Goal: Task Accomplishment & Management: Manage account settings

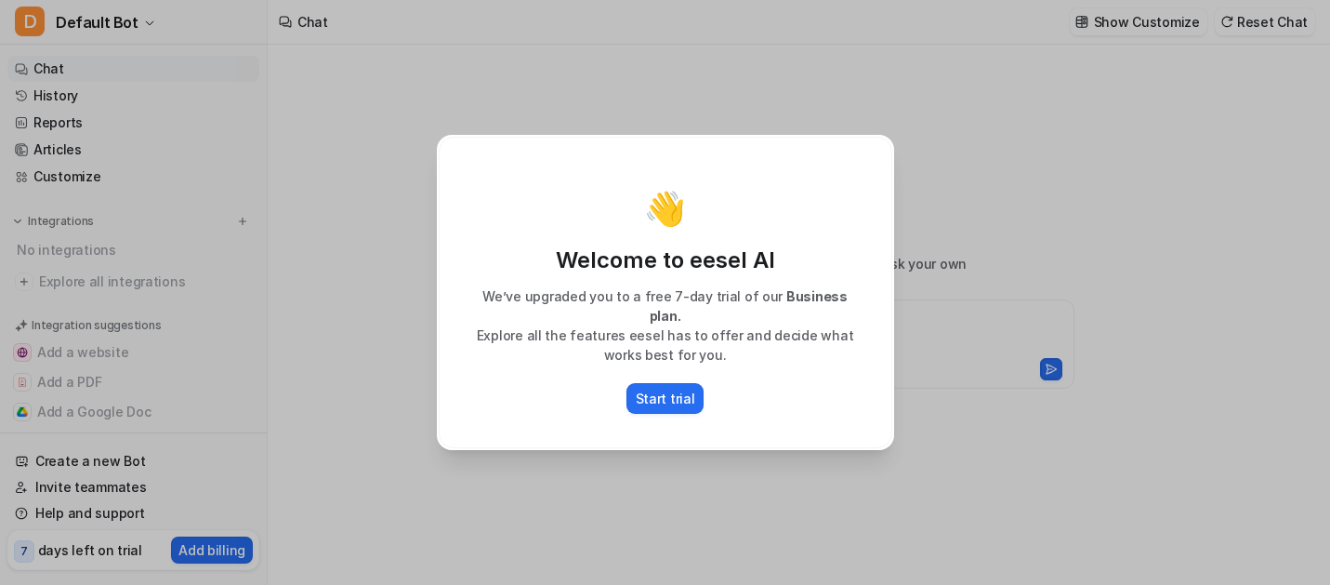
type textarea "**********"
click at [429, 455] on div "👋 Welcome to eesel AI We’ve upgraded you to a free 7-day trial of our Business …" at bounding box center [665, 292] width 487 height 585
click at [143, 292] on div "👋 Welcome to eesel AI We’ve upgraded you to a free 7-day trial of our Business …" at bounding box center [665, 292] width 1330 height 585
type textarea "**********"
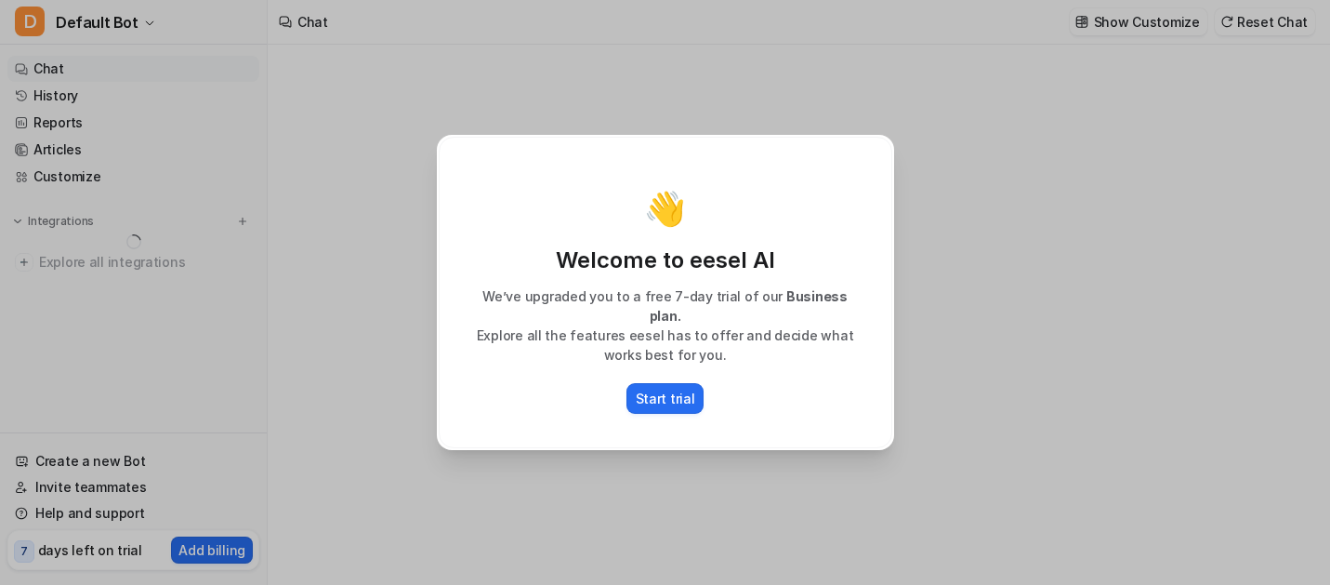
type textarea "**********"
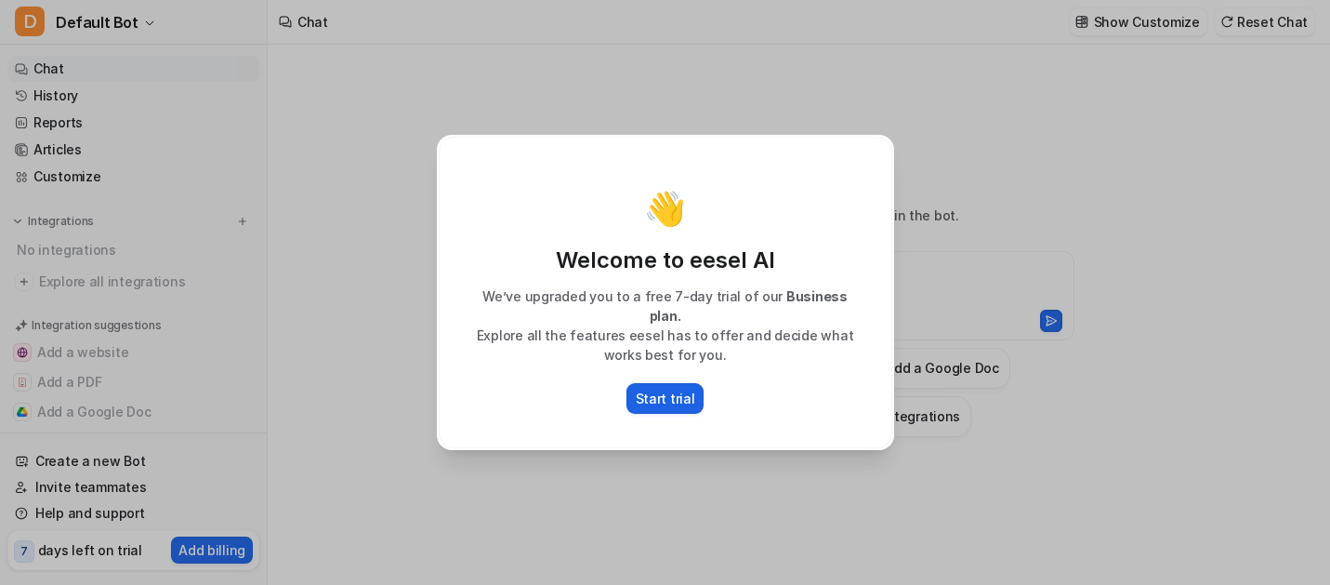
click at [660, 389] on p "Start trial" at bounding box center [665, 399] width 59 height 20
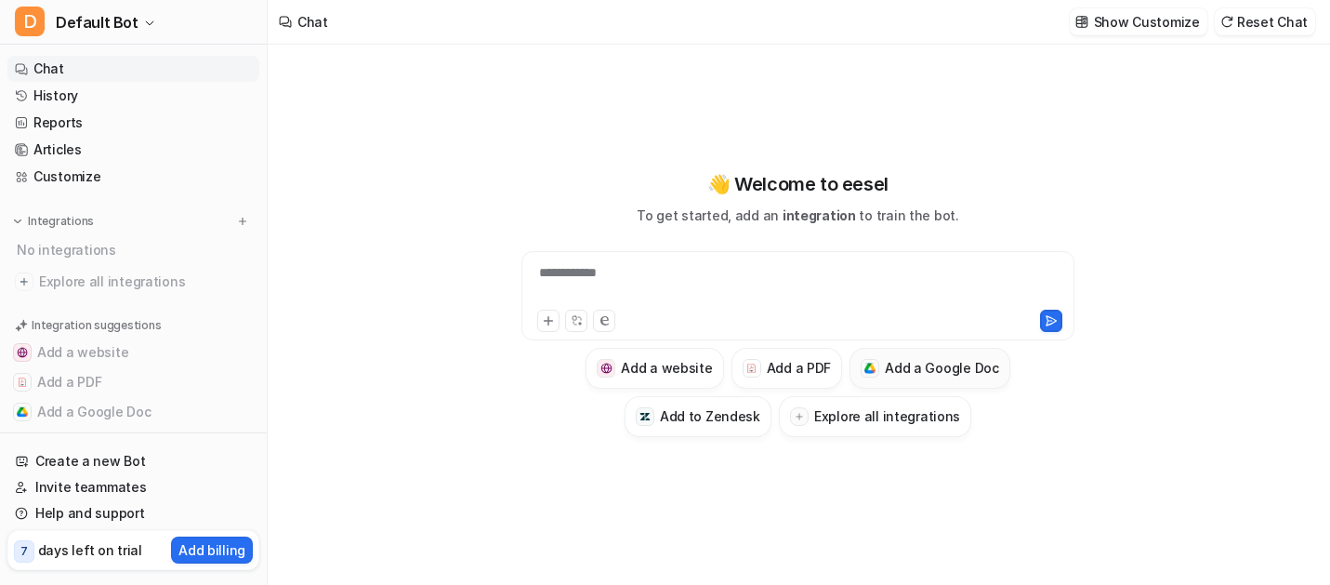
click at [958, 367] on h3 "Add a Google Doc" at bounding box center [942, 368] width 114 height 20
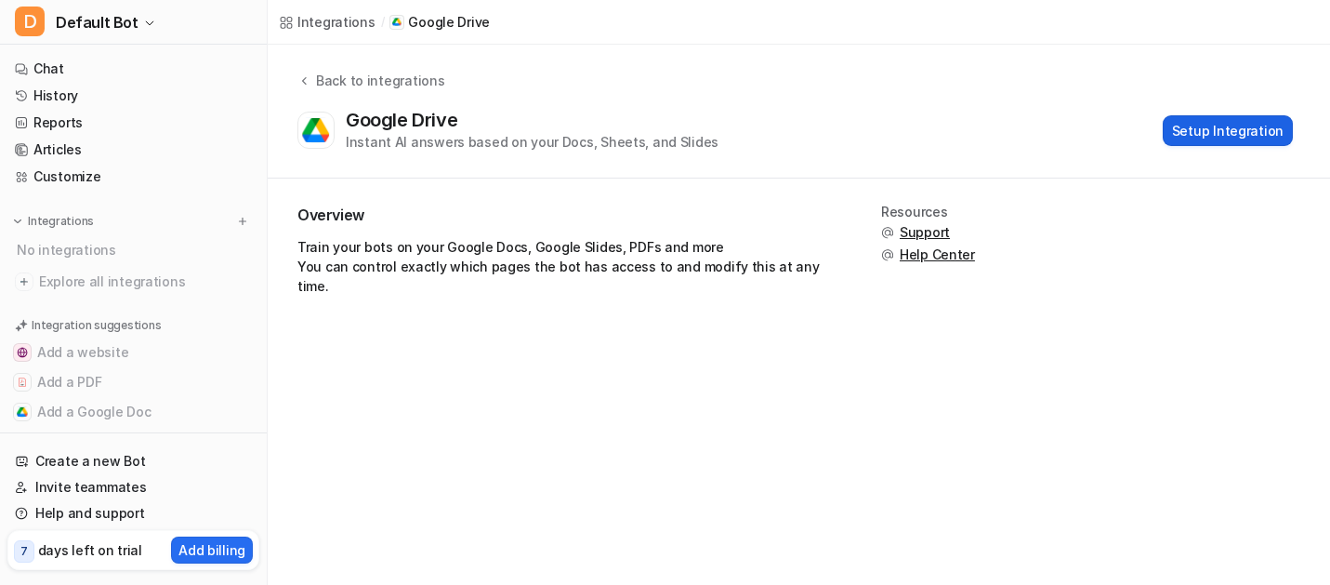
click at [1230, 131] on button "Setup Integration" at bounding box center [1228, 130] width 130 height 31
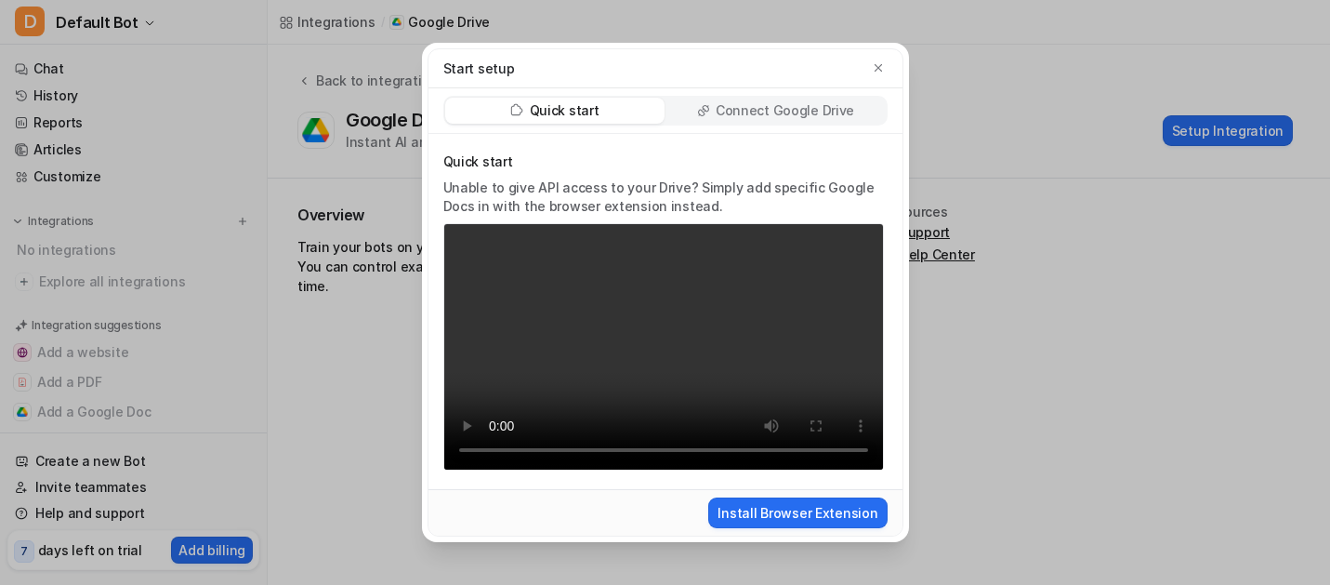
click at [801, 112] on p "Connect Google Drive" at bounding box center [785, 110] width 139 height 19
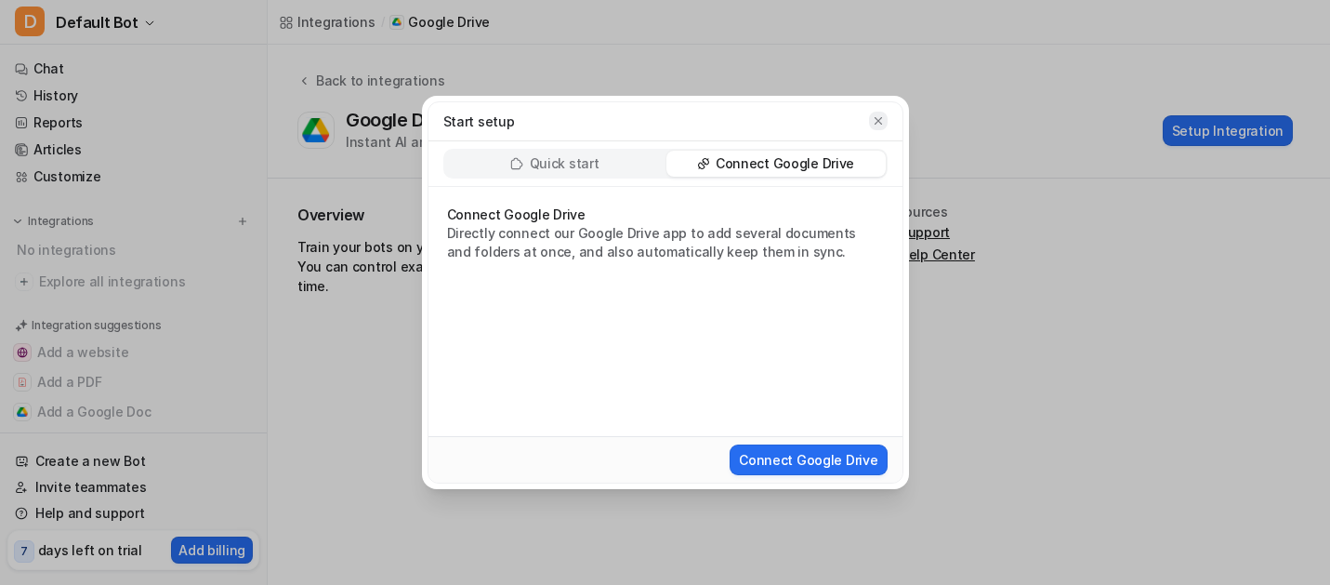
click at [881, 121] on icon "button" at bounding box center [878, 120] width 13 height 13
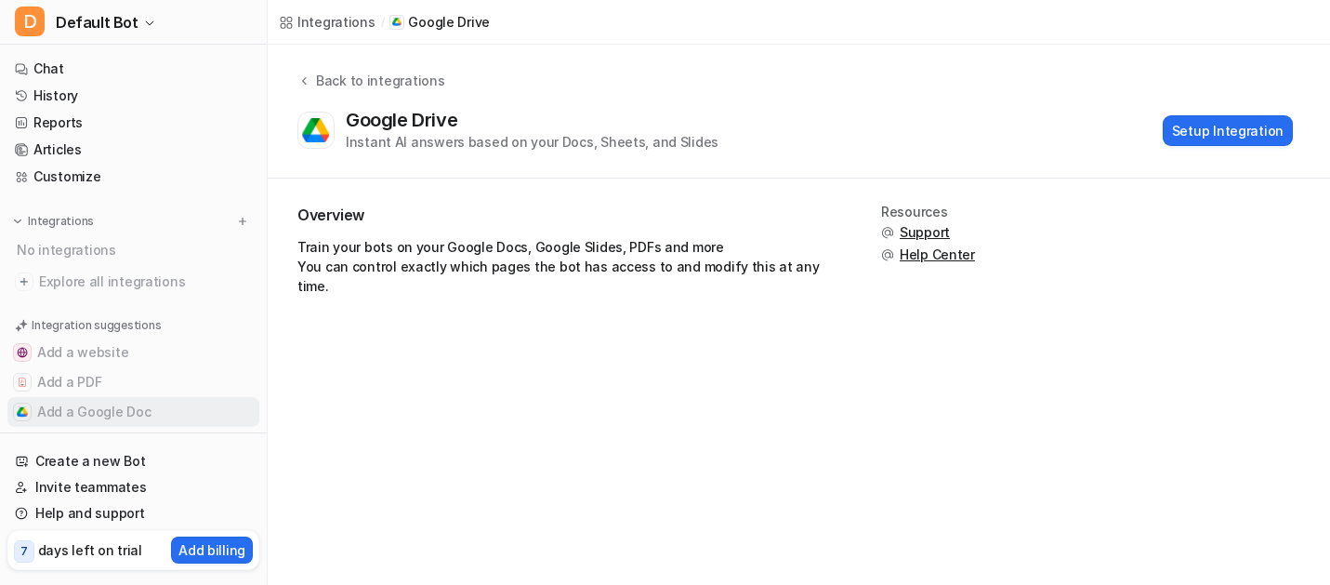
click at [95, 413] on button "Add a Google Doc" at bounding box center [133, 412] width 252 height 30
click at [1222, 134] on button "Setup Integration" at bounding box center [1228, 130] width 130 height 31
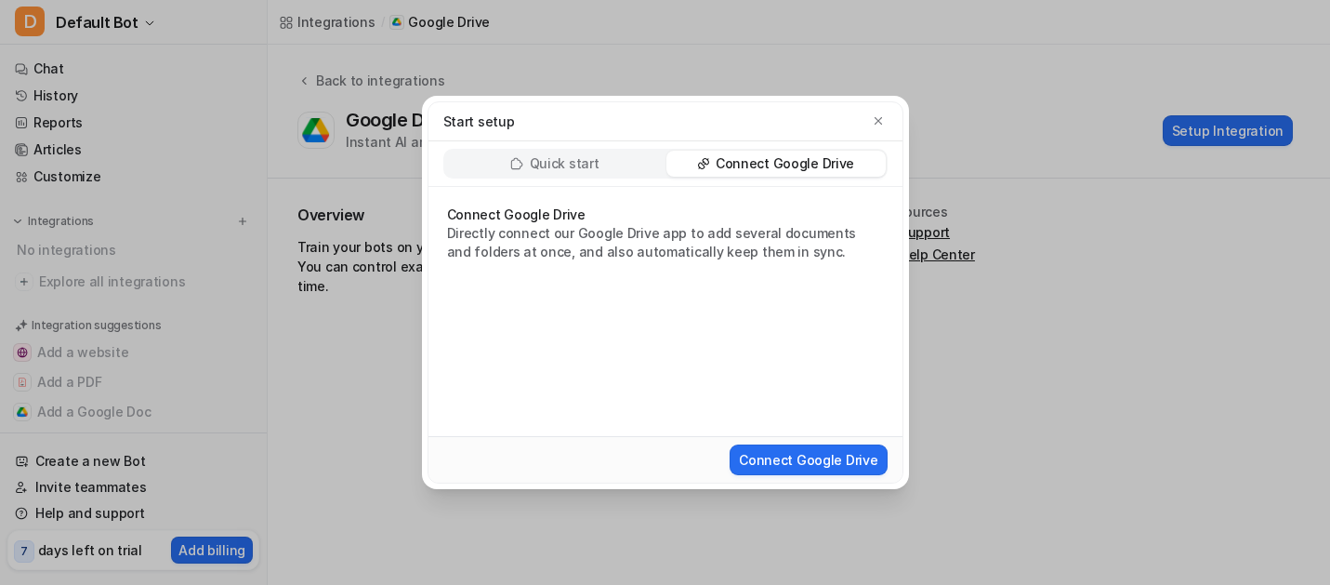
click at [795, 165] on p "Connect Google Drive" at bounding box center [785, 163] width 139 height 19
click at [838, 466] on button "Connect Google Drive" at bounding box center [808, 459] width 157 height 31
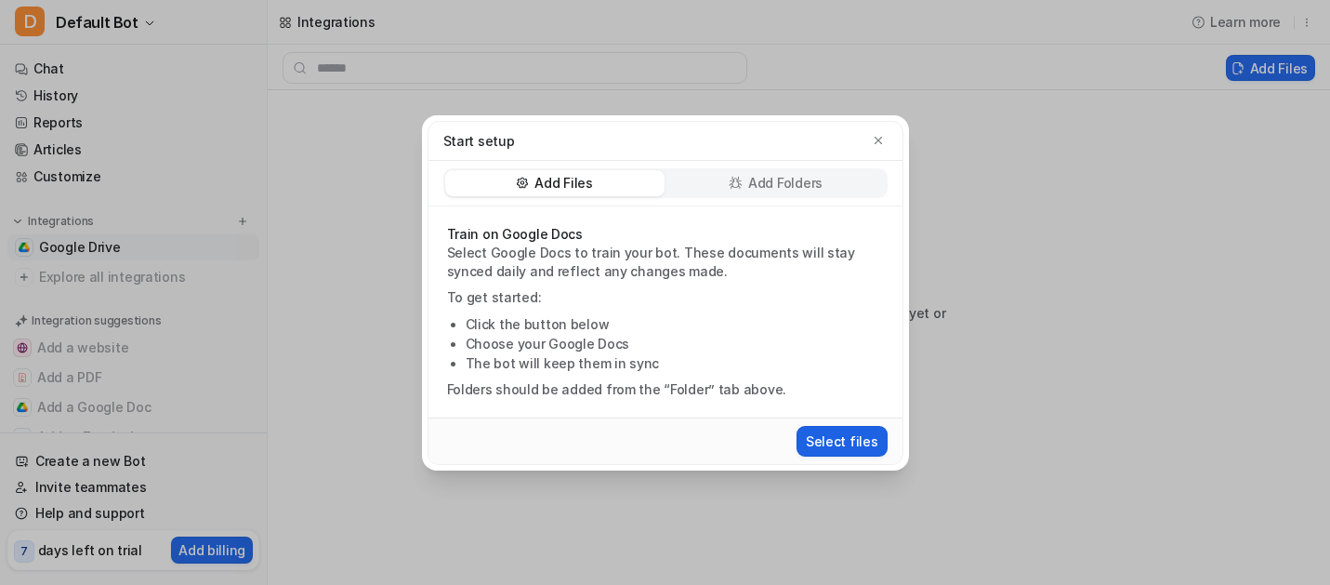
click at [833, 436] on button "Select files" at bounding box center [842, 441] width 91 height 31
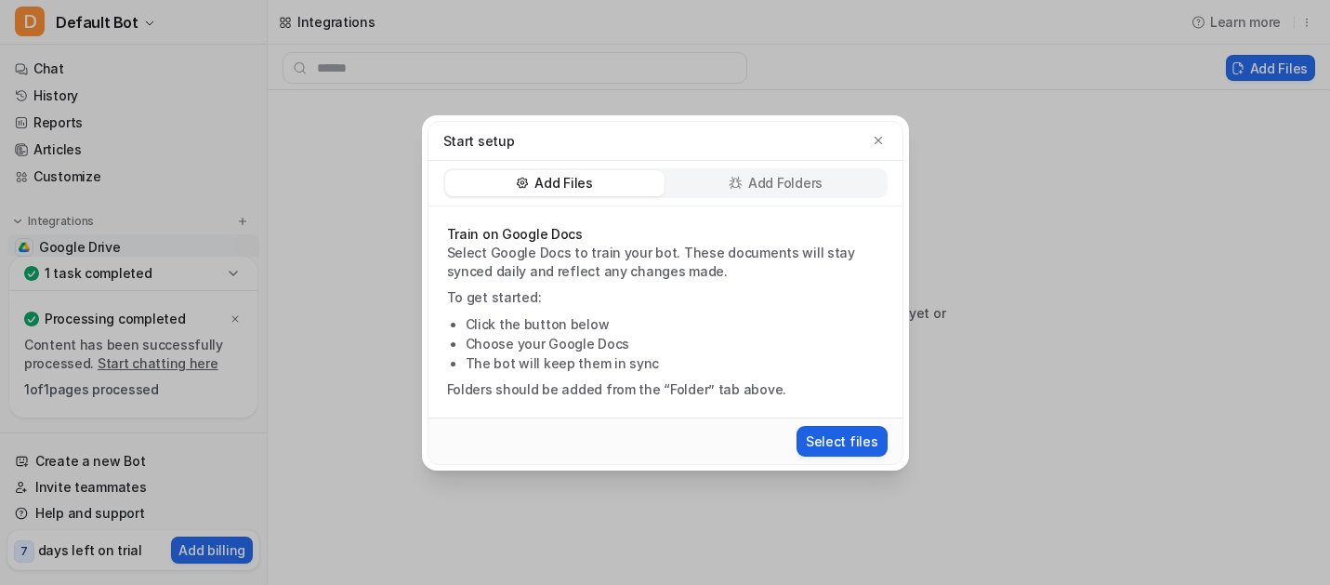
click at [845, 442] on button "Select files" at bounding box center [842, 441] width 91 height 31
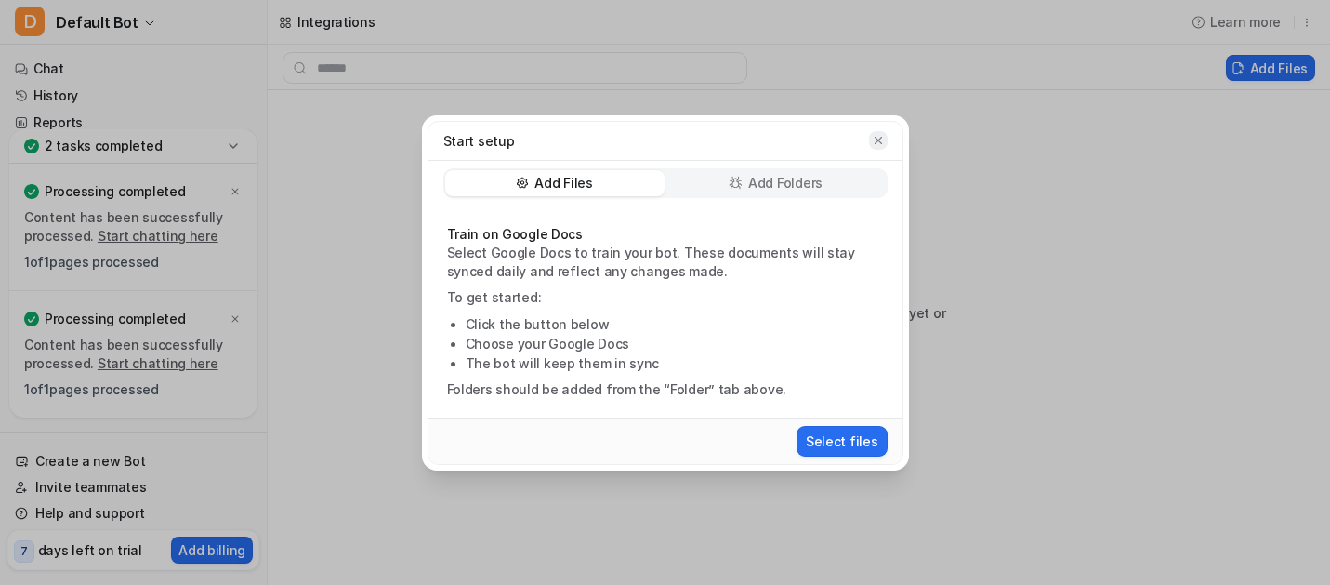
click at [878, 141] on icon "button" at bounding box center [878, 140] width 13 height 13
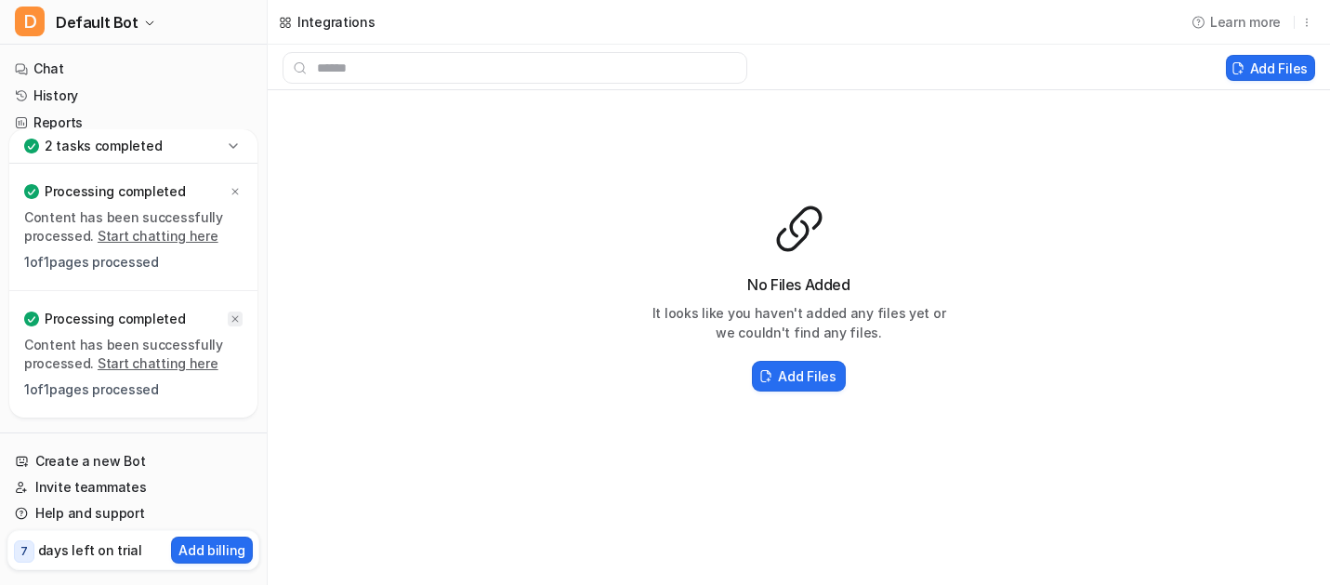
click at [234, 319] on icon at bounding box center [235, 319] width 7 height 7
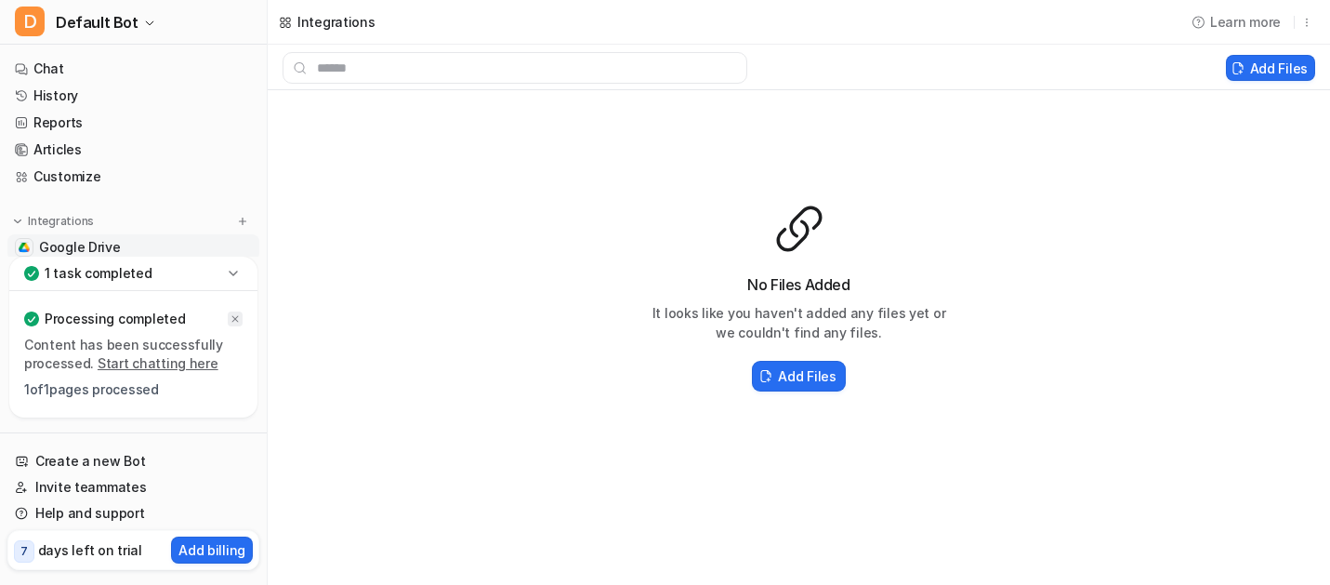
click at [234, 320] on icon at bounding box center [235, 319] width 7 height 7
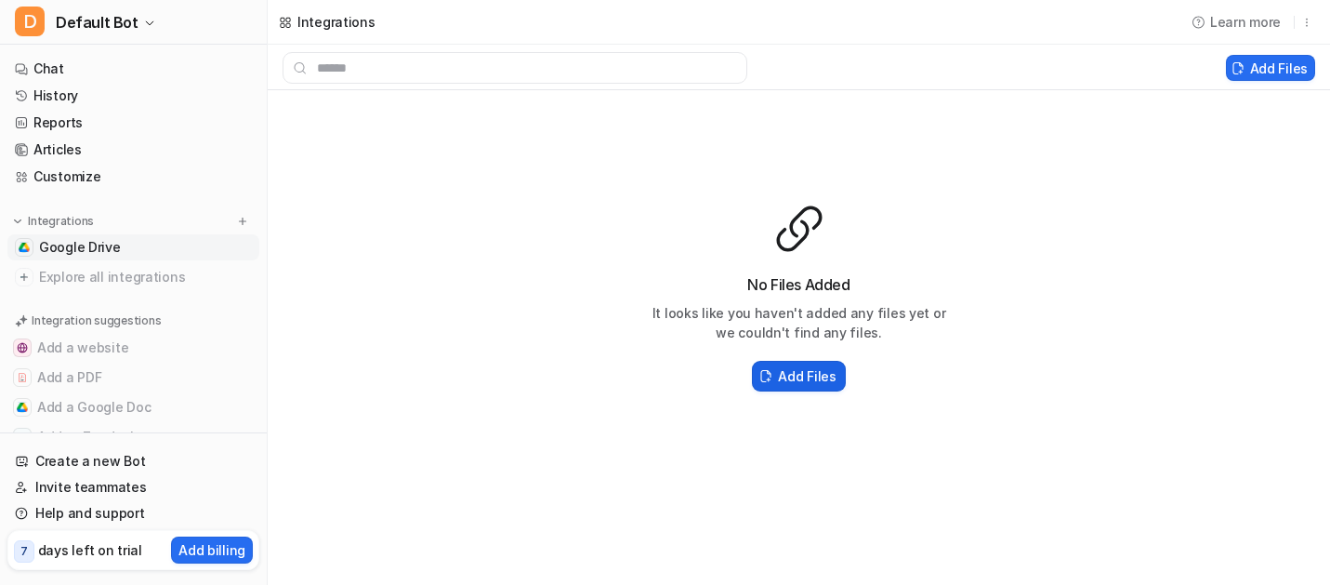
click at [794, 382] on h2 "Add Files" at bounding box center [807, 376] width 58 height 20
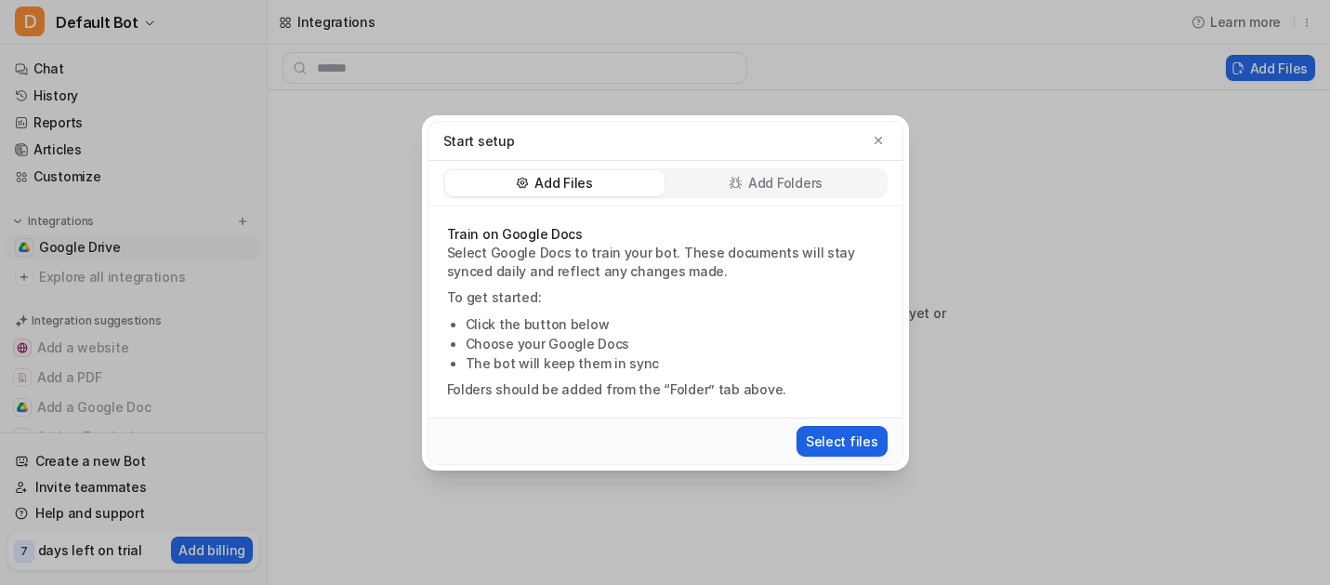
click at [836, 438] on button "Select files" at bounding box center [842, 441] width 91 height 31
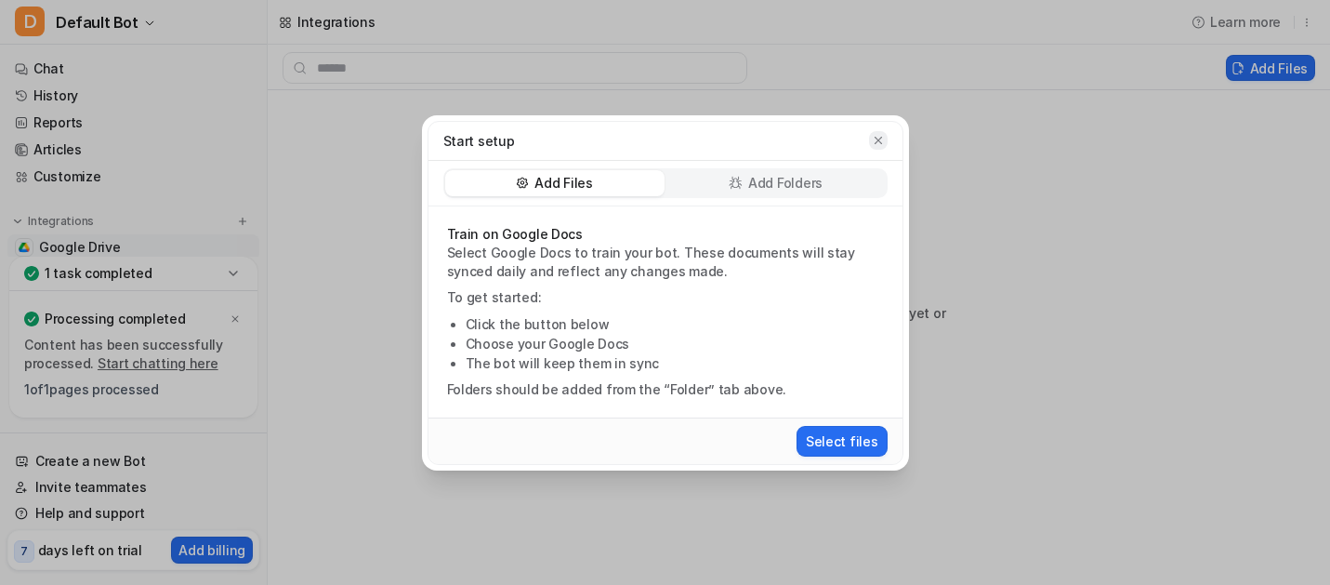
click at [882, 137] on icon "button" at bounding box center [878, 140] width 13 height 13
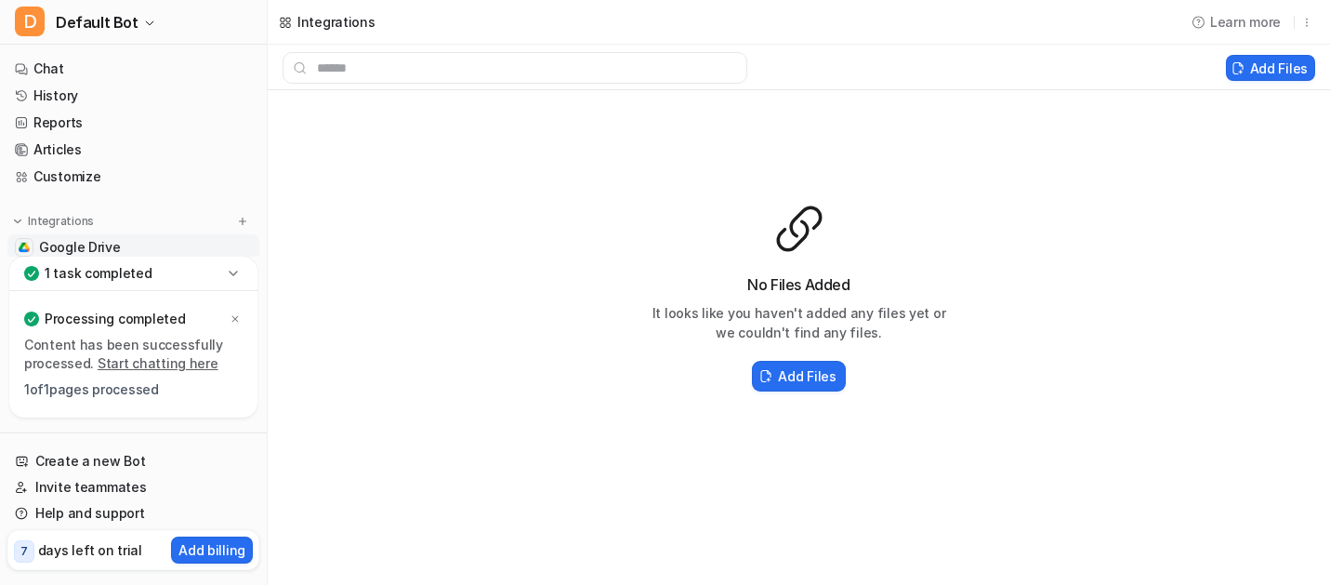
click at [234, 270] on icon at bounding box center [233, 273] width 19 height 19
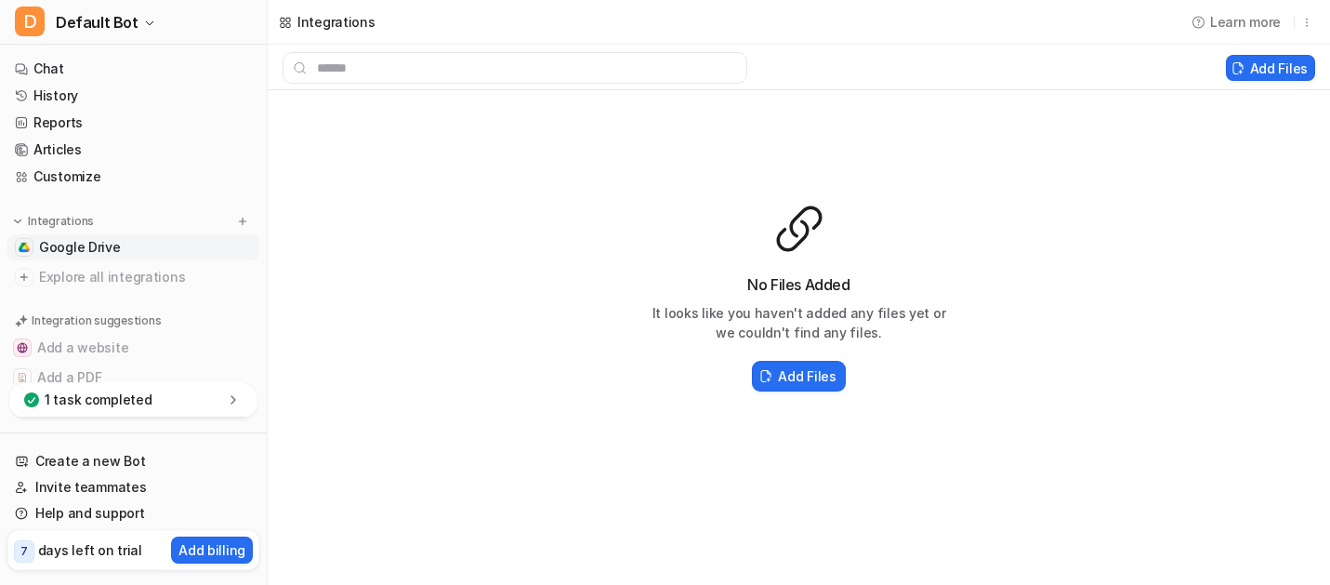
click at [234, 270] on span "Explore all integrations" at bounding box center [145, 277] width 213 height 30
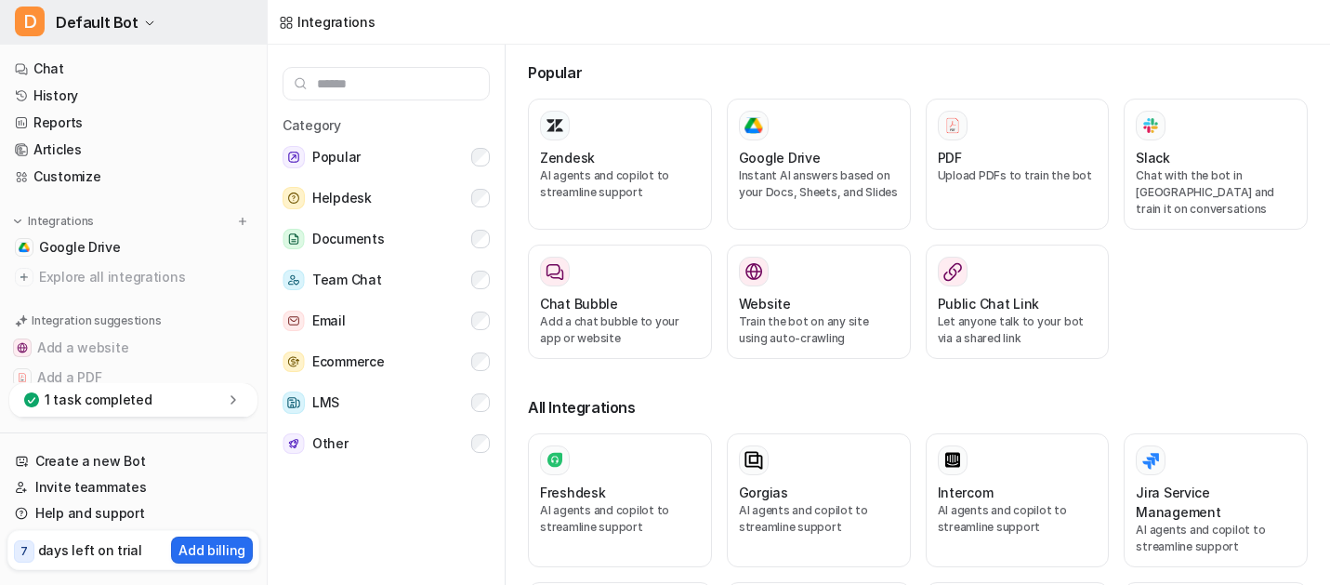
click at [146, 21] on icon "button" at bounding box center [149, 23] width 11 height 11
click at [80, 243] on span "Google Drive" at bounding box center [80, 247] width 82 height 19
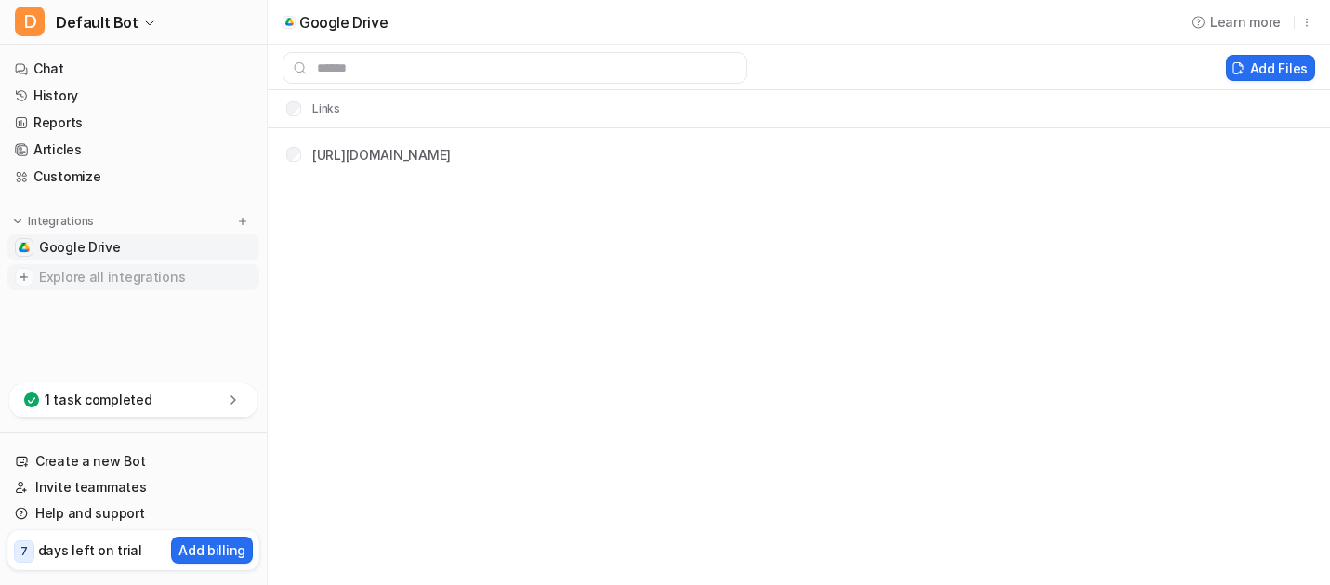
click at [27, 276] on img at bounding box center [24, 277] width 19 height 19
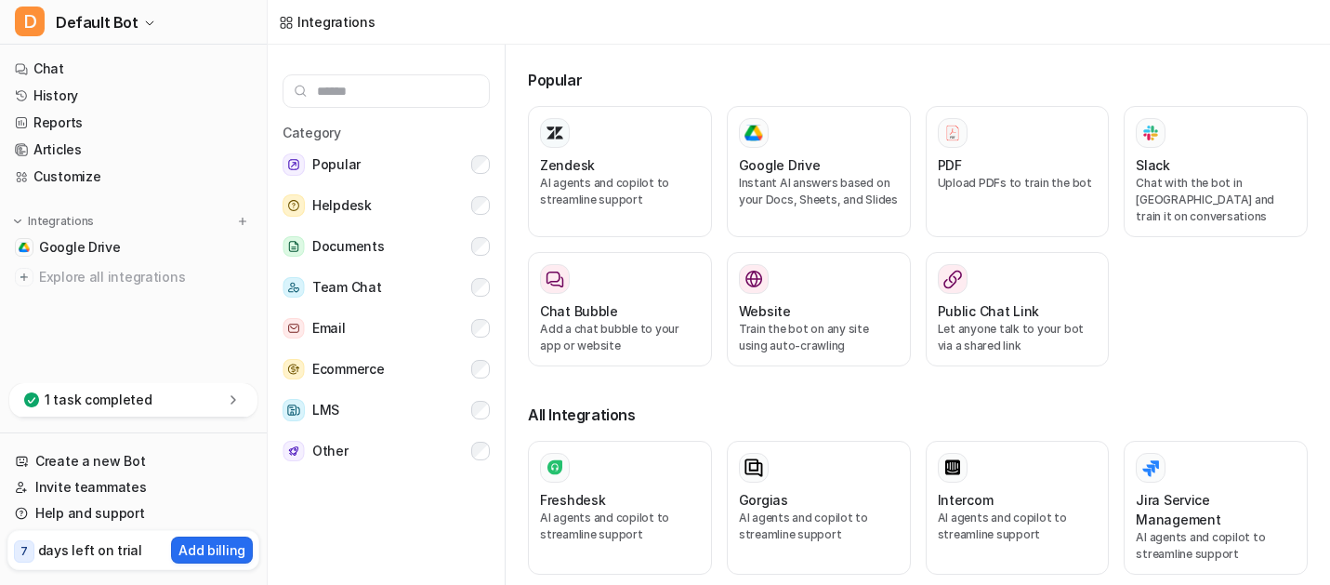
click at [234, 399] on icon at bounding box center [233, 399] width 5 height 8
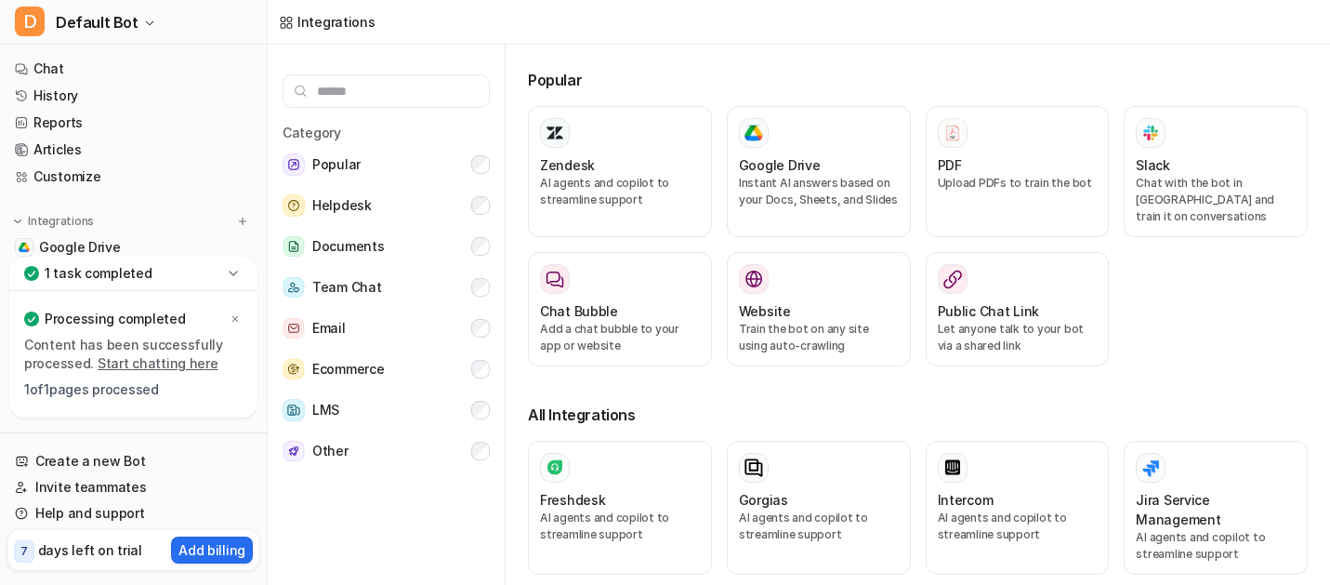
click at [177, 365] on link "Start chatting here" at bounding box center [158, 363] width 121 height 16
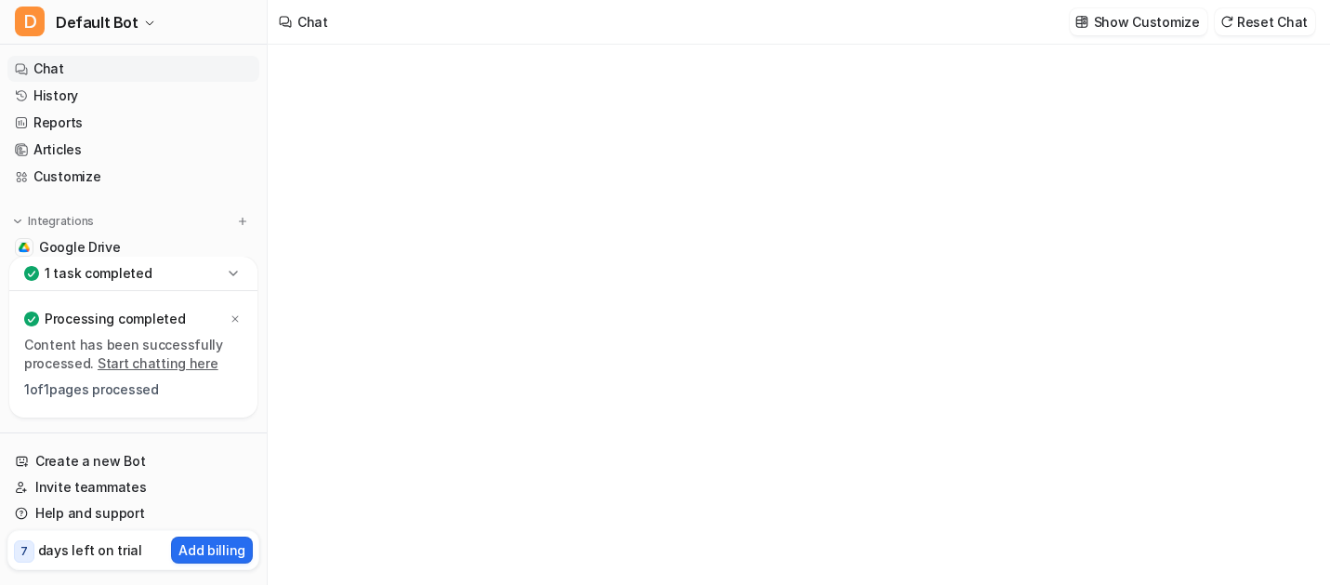
type textarea "**********"
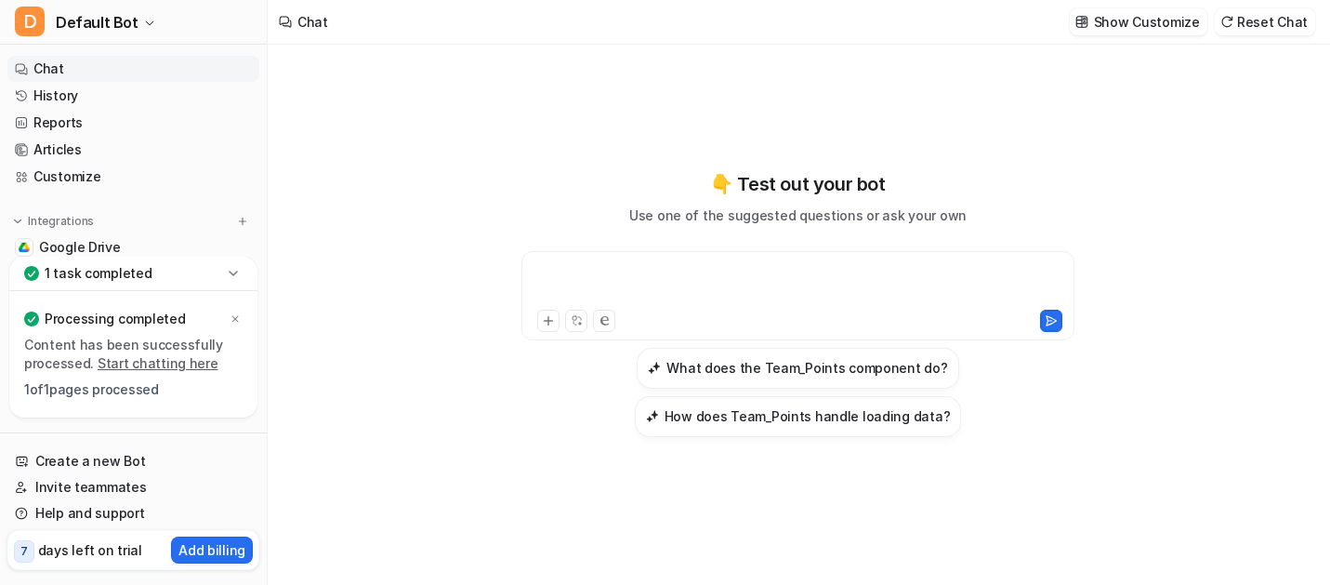
click at [625, 275] on div at bounding box center [798, 284] width 544 height 43
click at [769, 375] on h3 "What does the Team_Points component do?" at bounding box center [807, 368] width 281 height 20
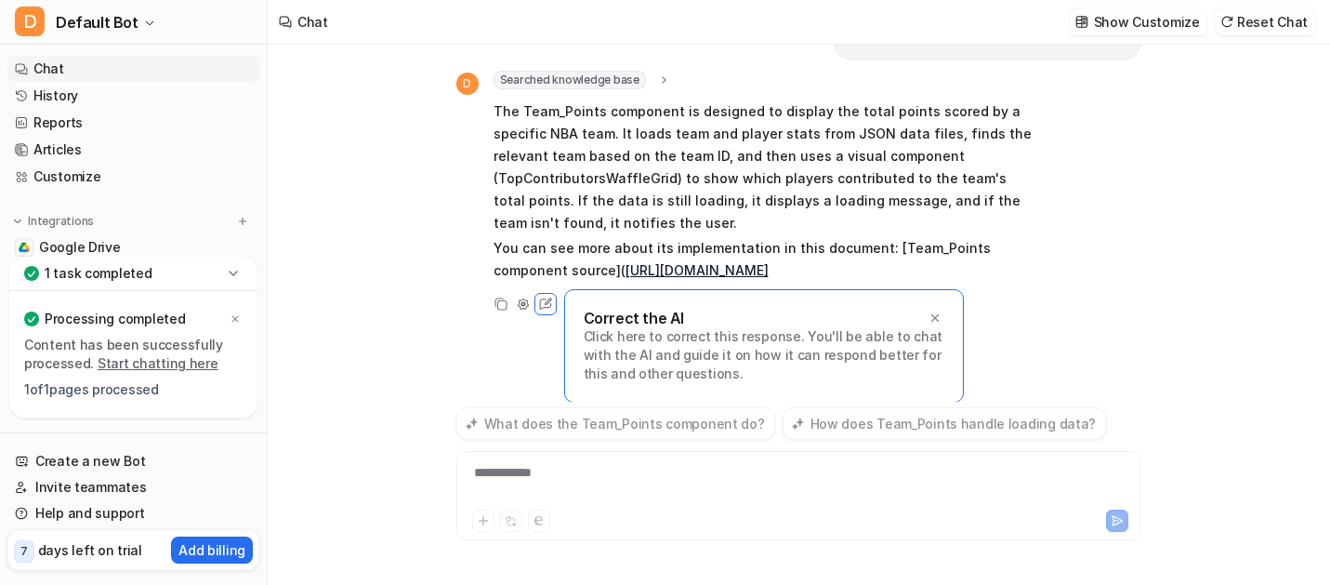
scroll to position [31, 0]
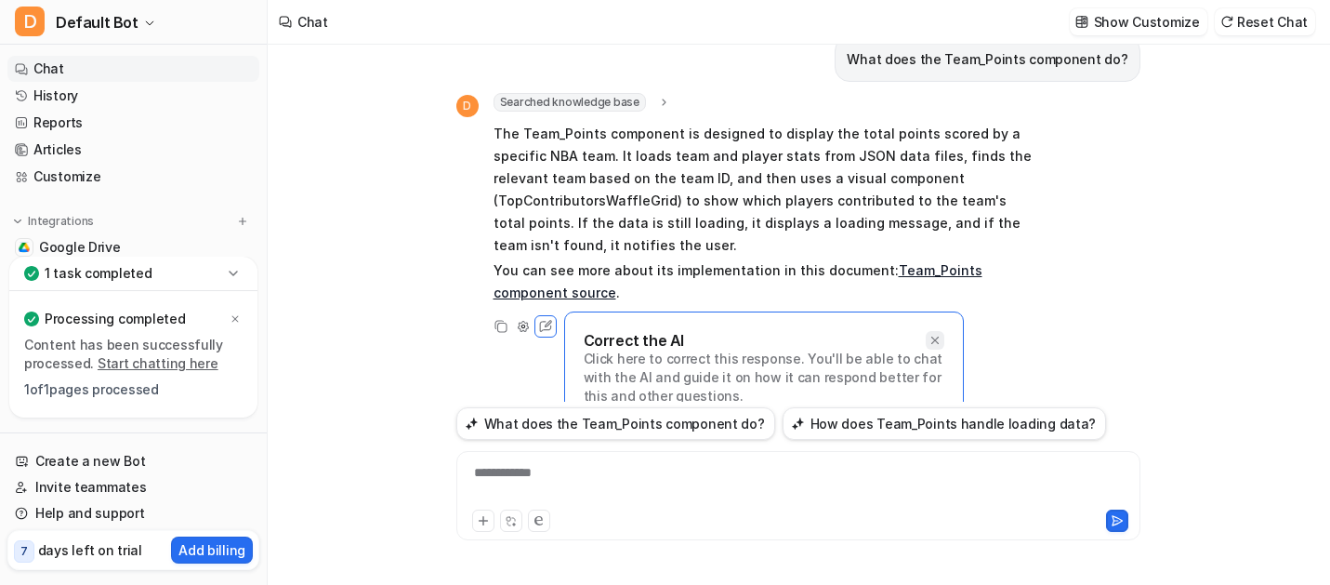
click at [933, 336] on icon at bounding box center [934, 339] width 7 height 7
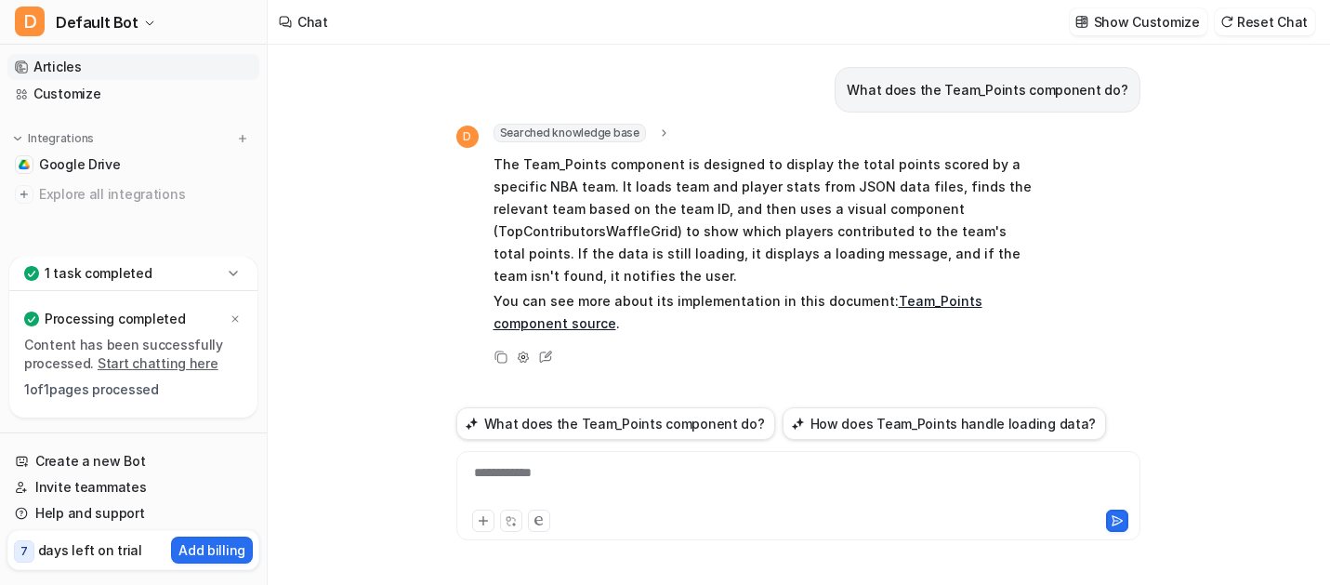
scroll to position [86, 0]
click at [144, 24] on icon "button" at bounding box center [149, 23] width 11 height 11
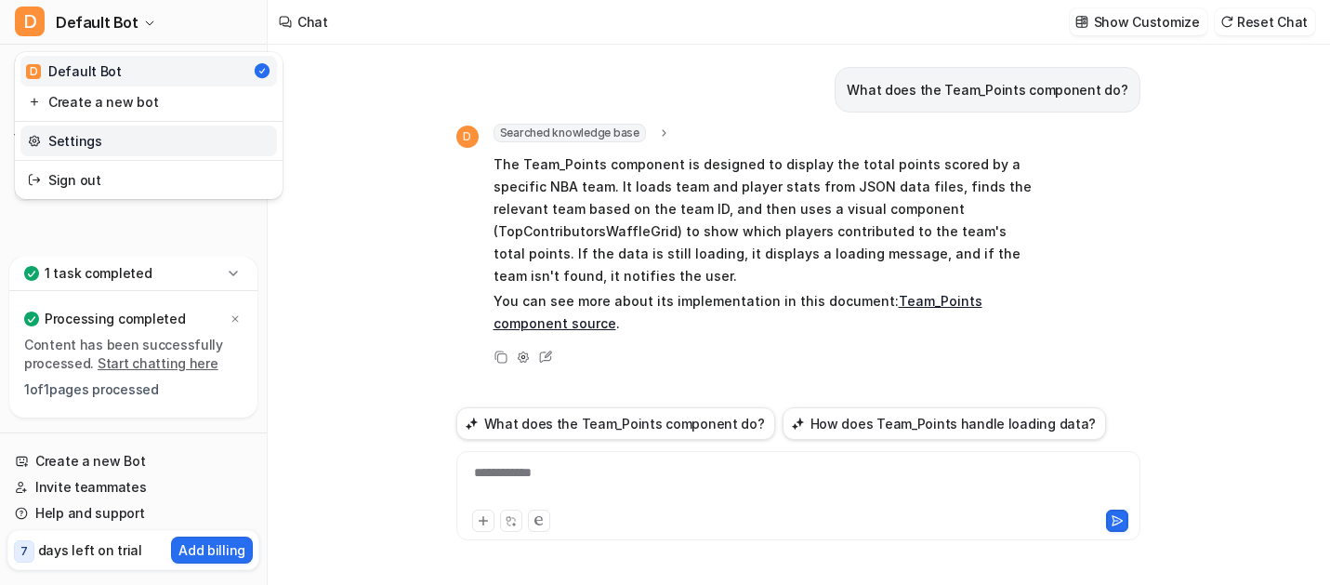
click at [77, 139] on link "Settings" at bounding box center [148, 140] width 257 height 31
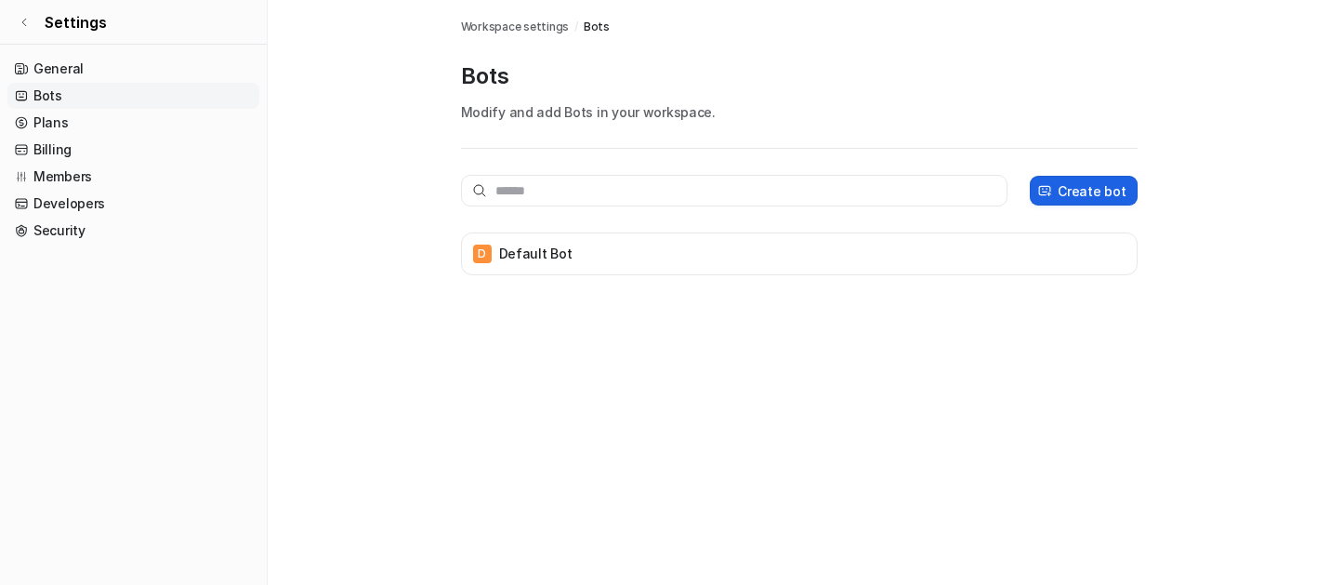
click at [1102, 191] on p "Create bot" at bounding box center [1092, 191] width 68 height 20
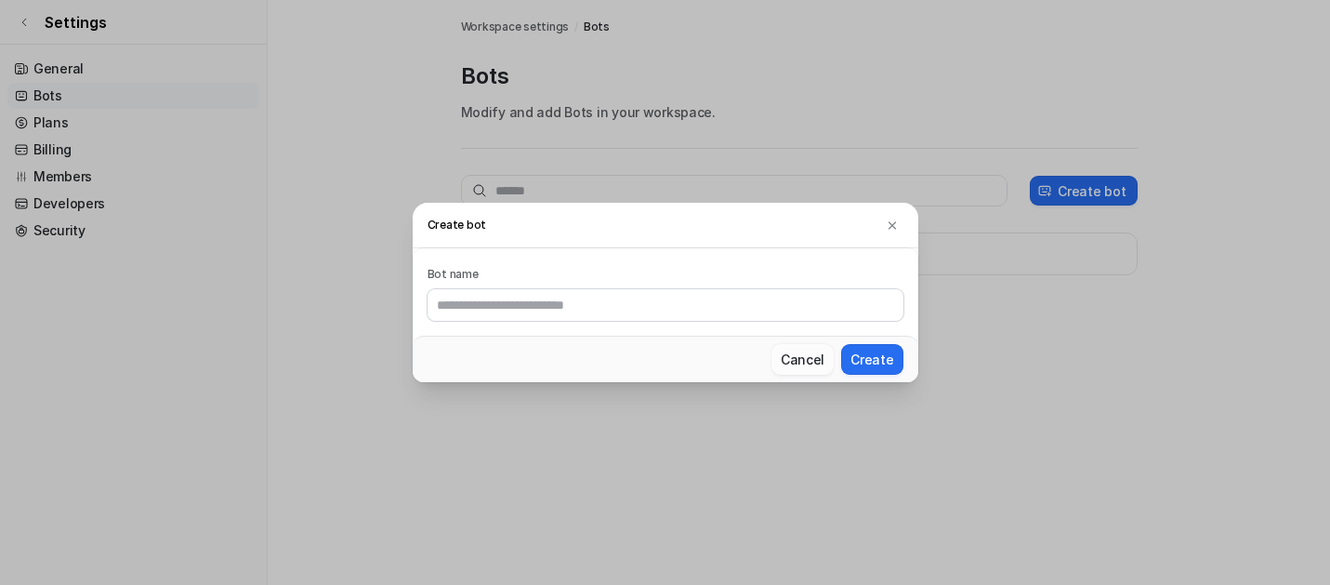
click at [808, 367] on button "Cancel" at bounding box center [803, 359] width 62 height 31
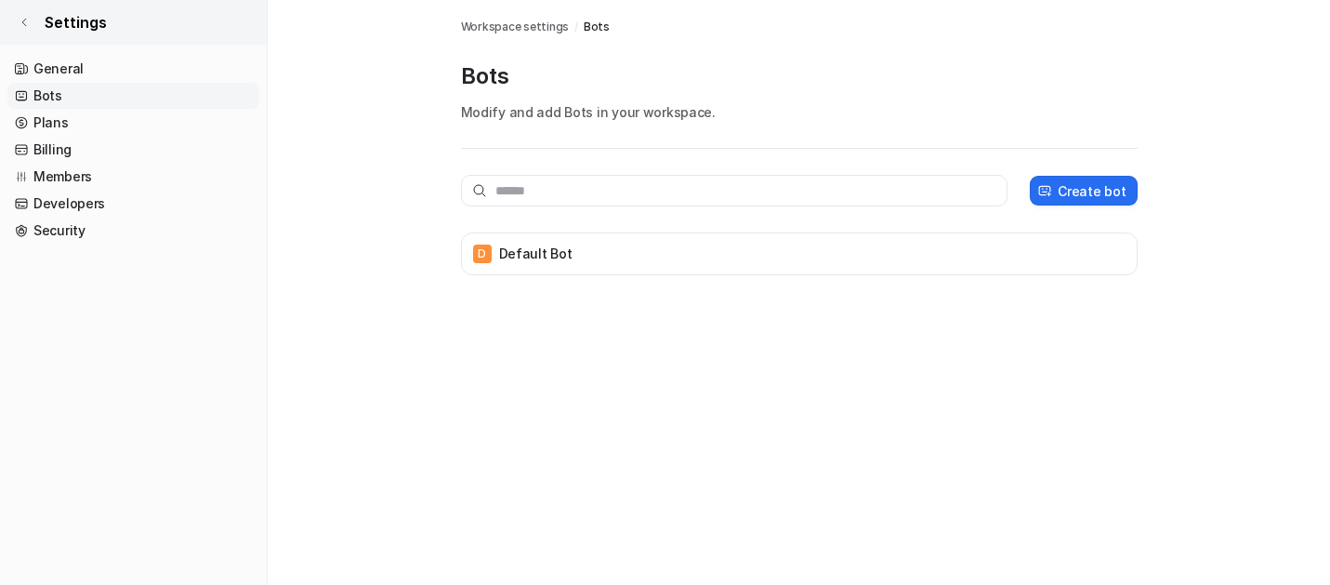
click at [21, 18] on icon at bounding box center [24, 22] width 11 height 11
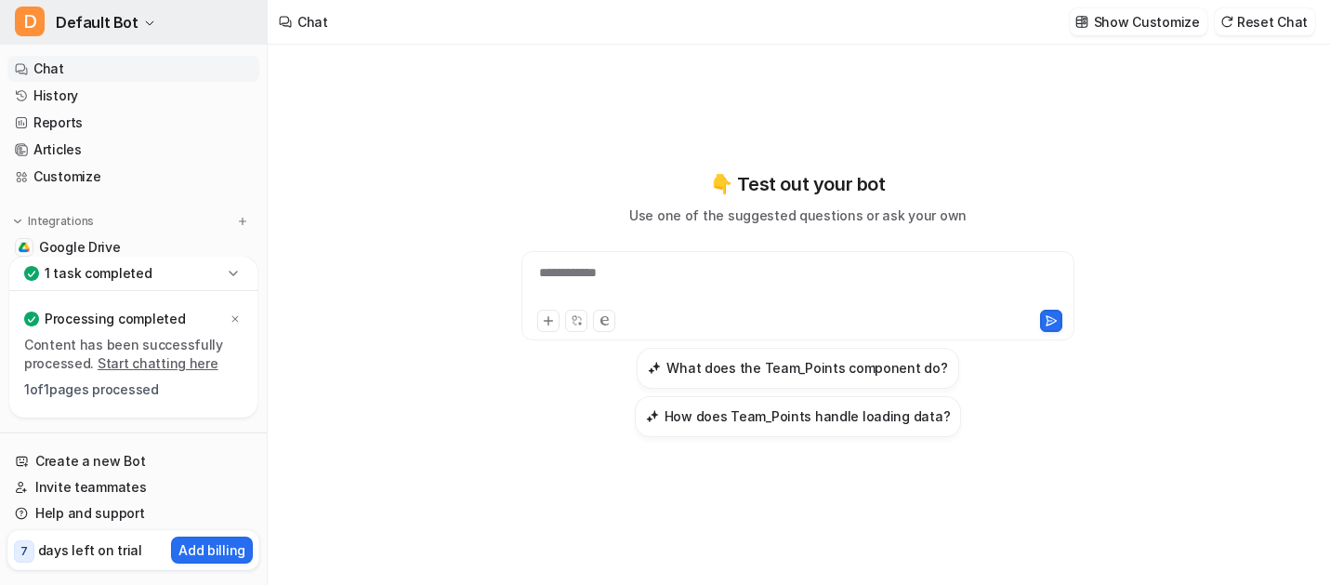
click at [146, 22] on icon "button" at bounding box center [149, 23] width 7 height 4
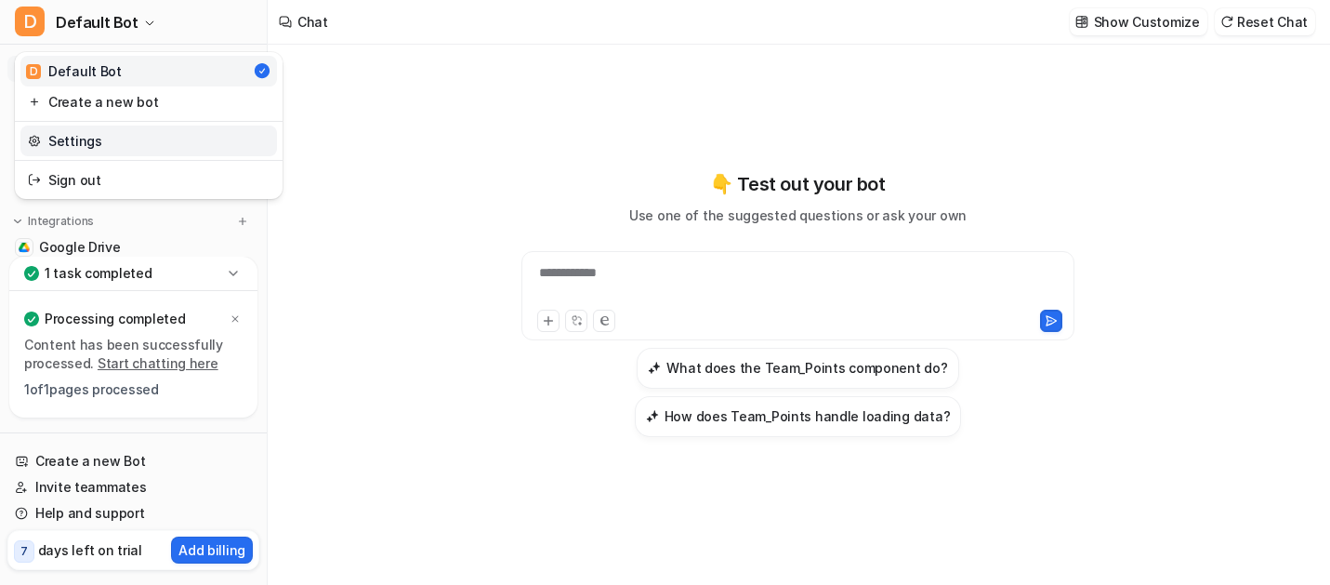
click at [88, 139] on link "Settings" at bounding box center [148, 140] width 257 height 31
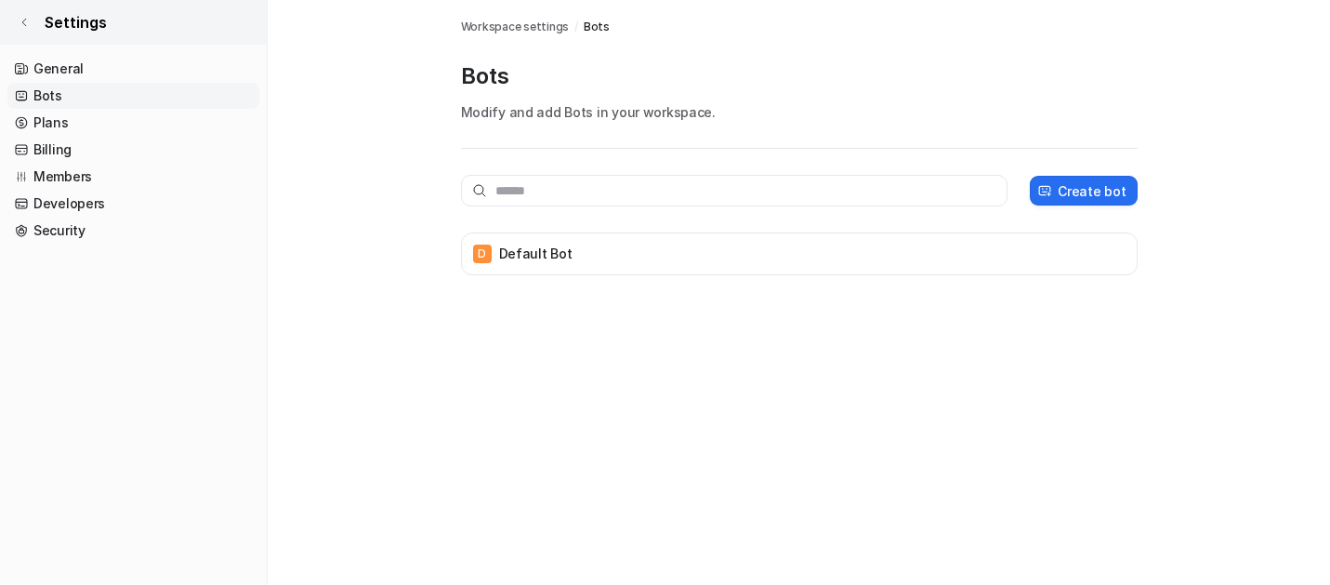
click at [27, 20] on icon at bounding box center [24, 22] width 11 height 11
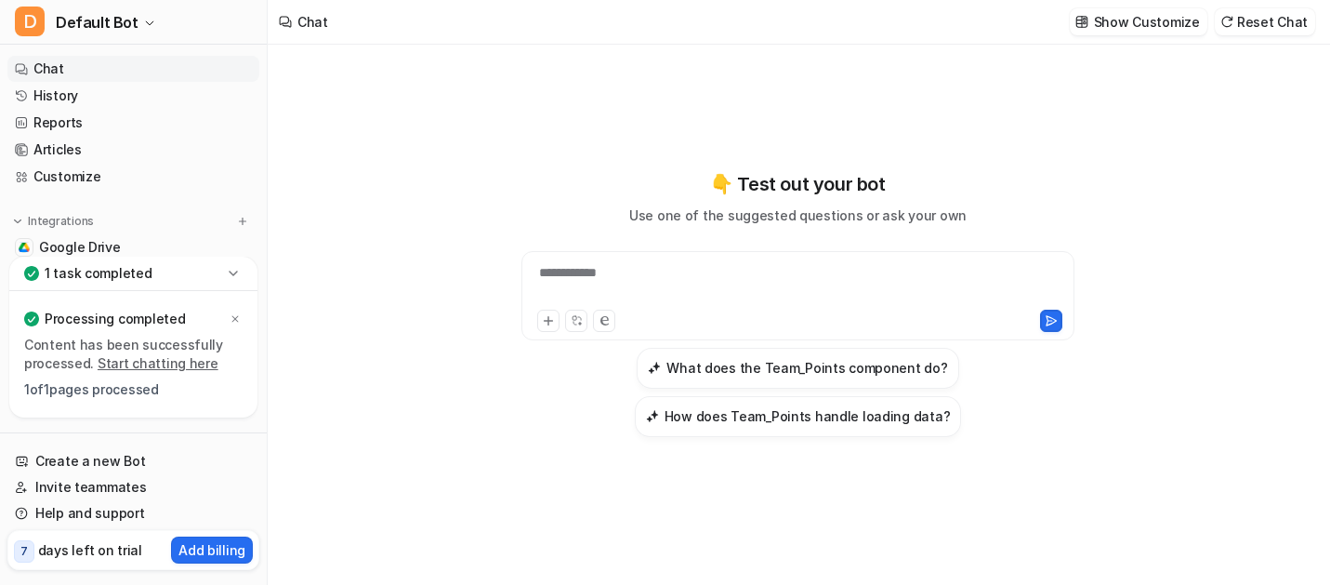
click at [234, 272] on icon at bounding box center [233, 273] width 8 height 5
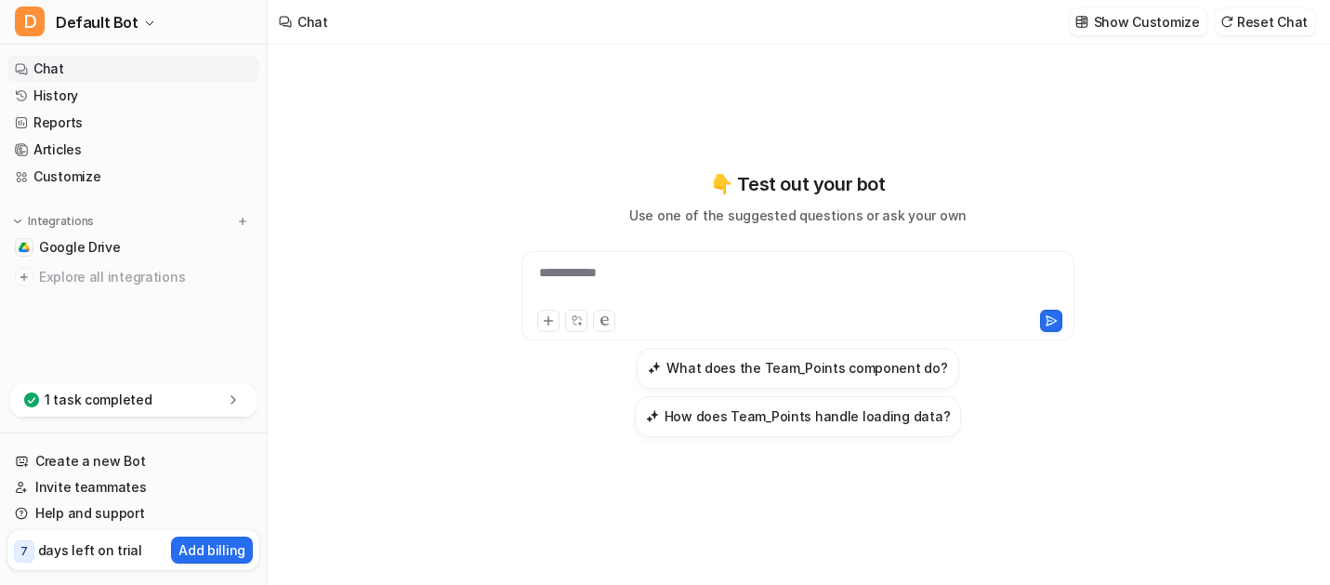
click at [234, 272] on span "Explore all integrations" at bounding box center [145, 277] width 213 height 30
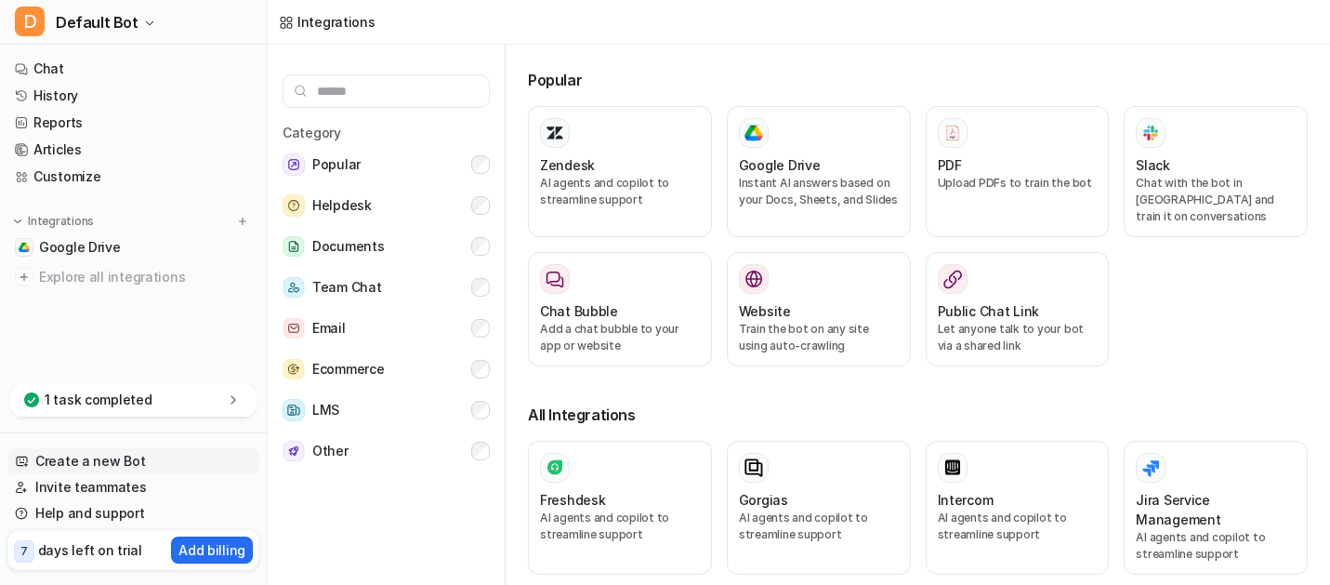
scroll to position [7, 0]
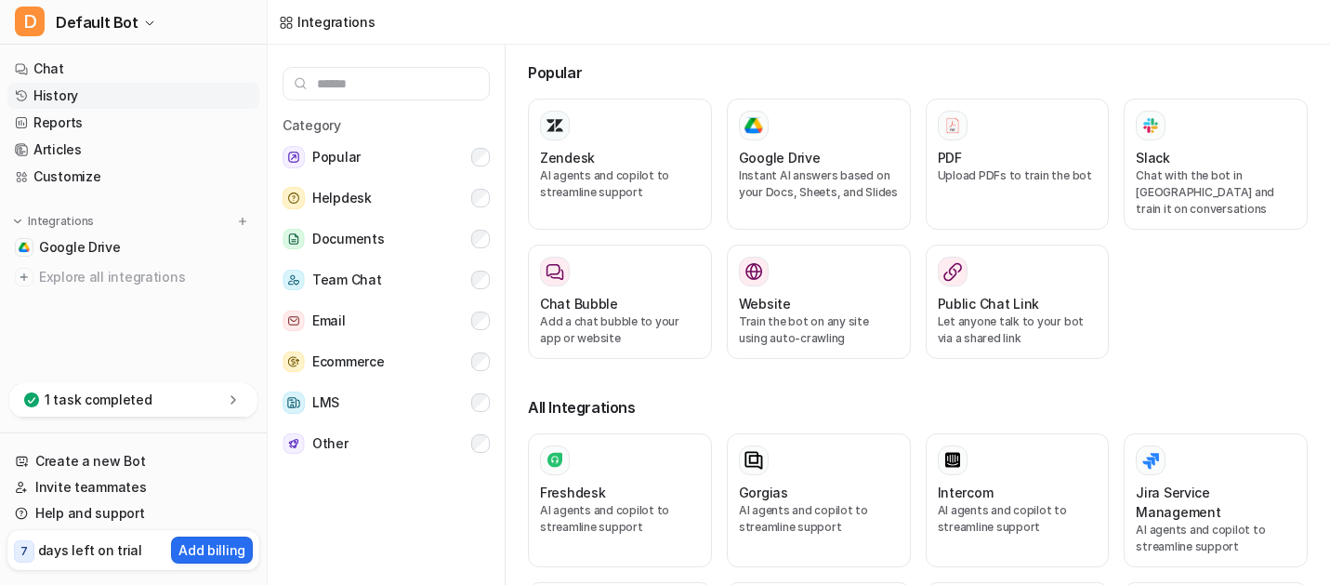
click at [57, 95] on link "History" at bounding box center [133, 96] width 252 height 26
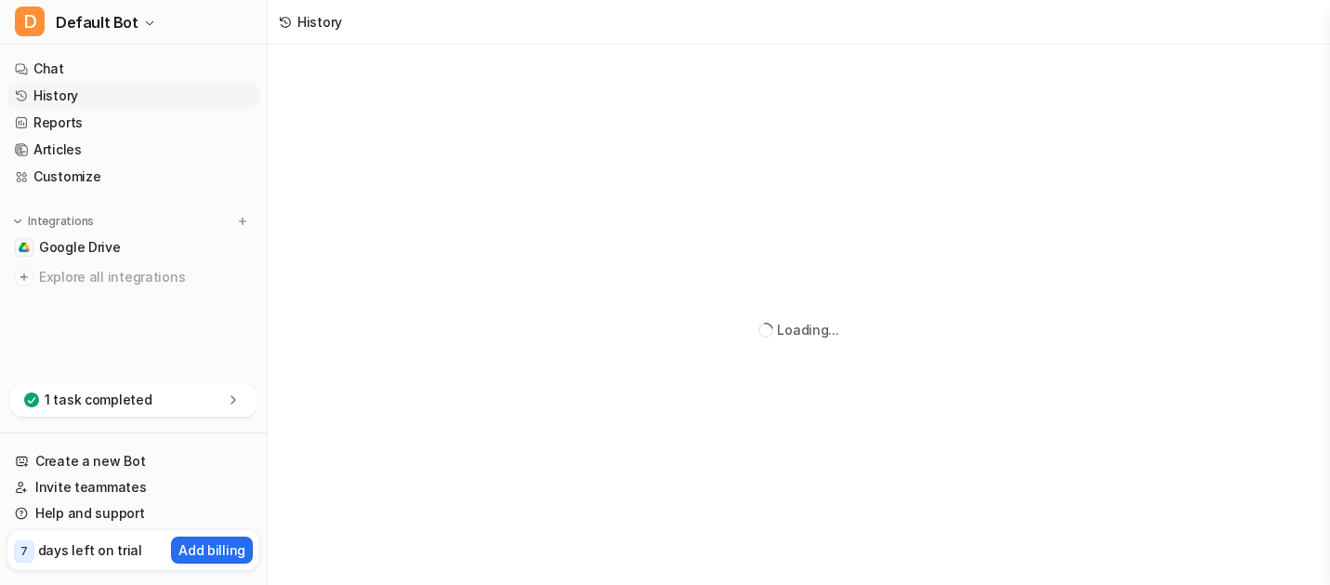
scroll to position [3, 0]
